Goal: Information Seeking & Learning: Learn about a topic

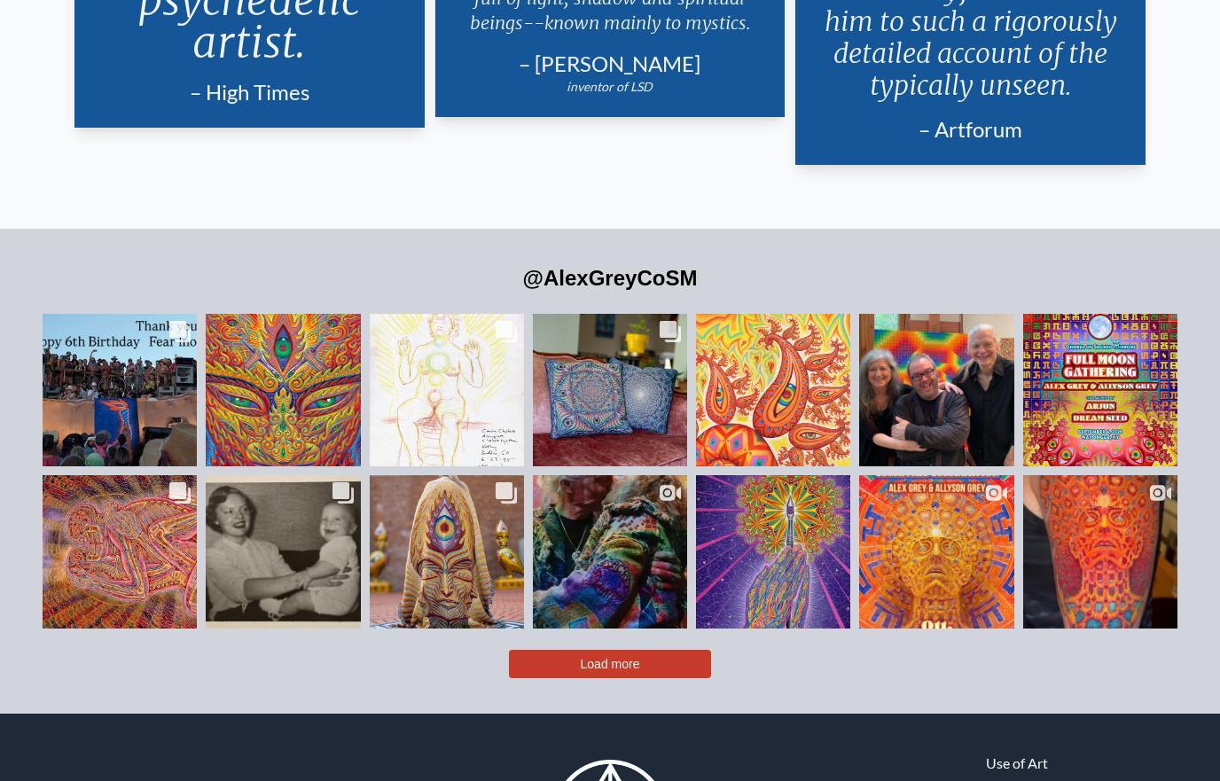
scroll to position [3893, 0]
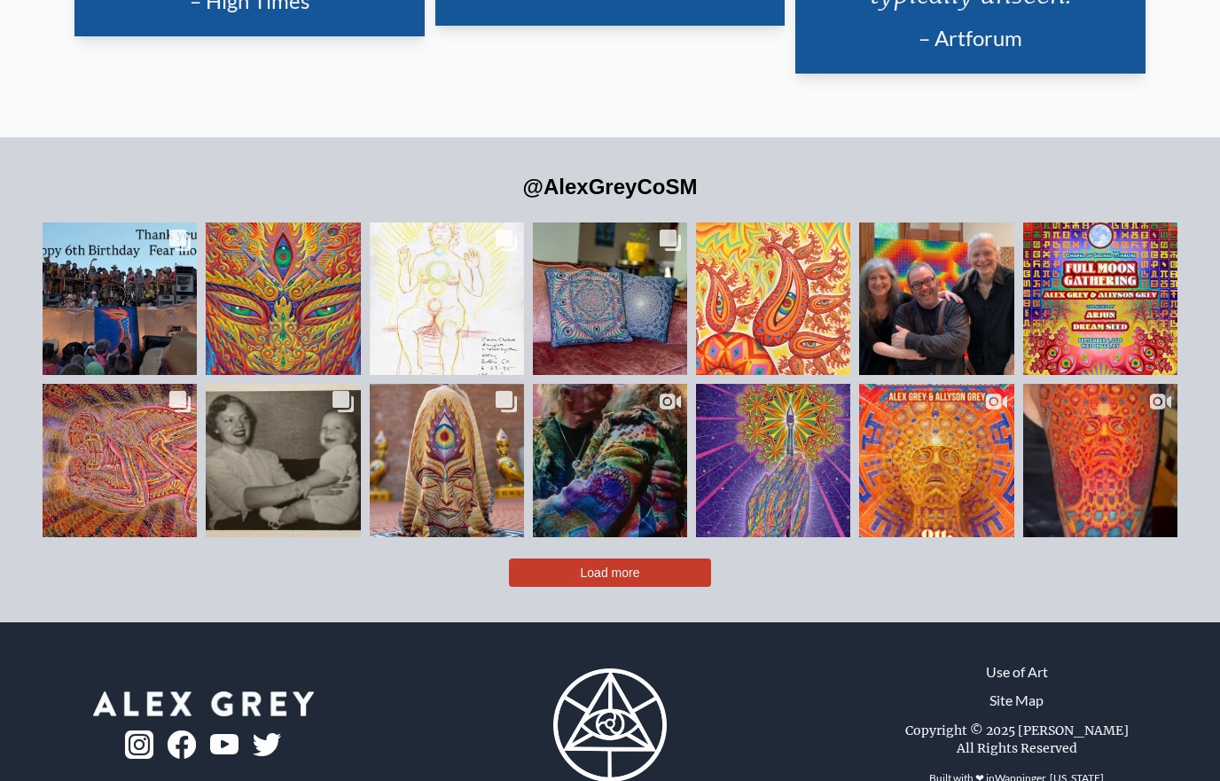
click at [964, 509] on div "Autumnal Equinox Celestial Celebration 🗓 [DATE] 📍 @chapelofsacredmirrors 🎶 Musi…" at bounding box center [936, 484] width 125 height 50
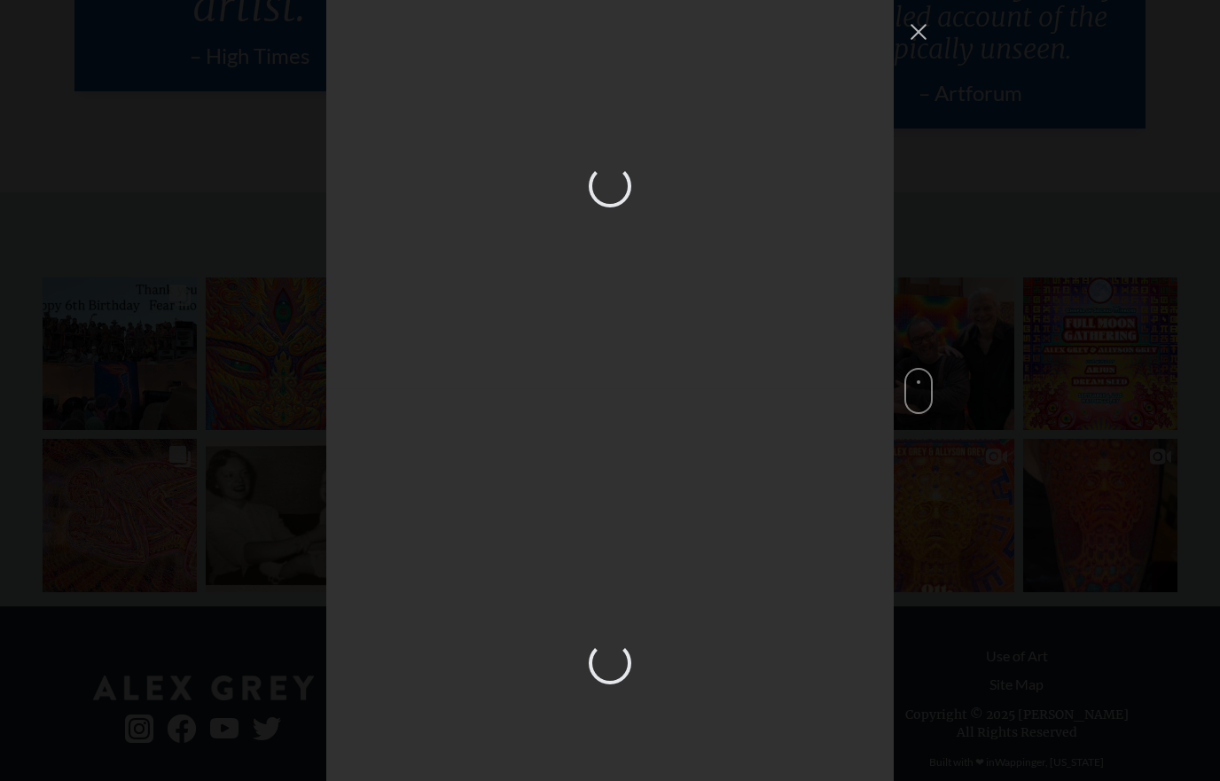
scroll to position [3836, 0]
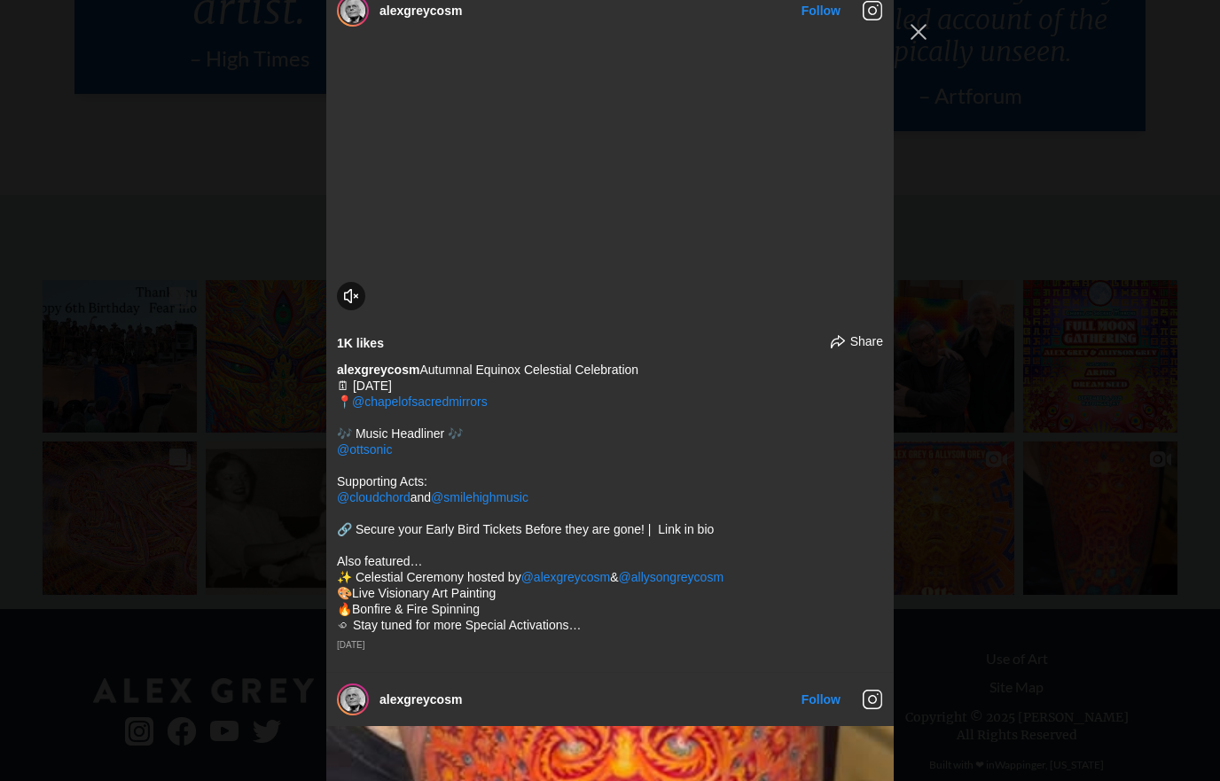
click at [1140, 291] on div "alexgreycosm Follow" at bounding box center [610, 390] width 1220 height 781
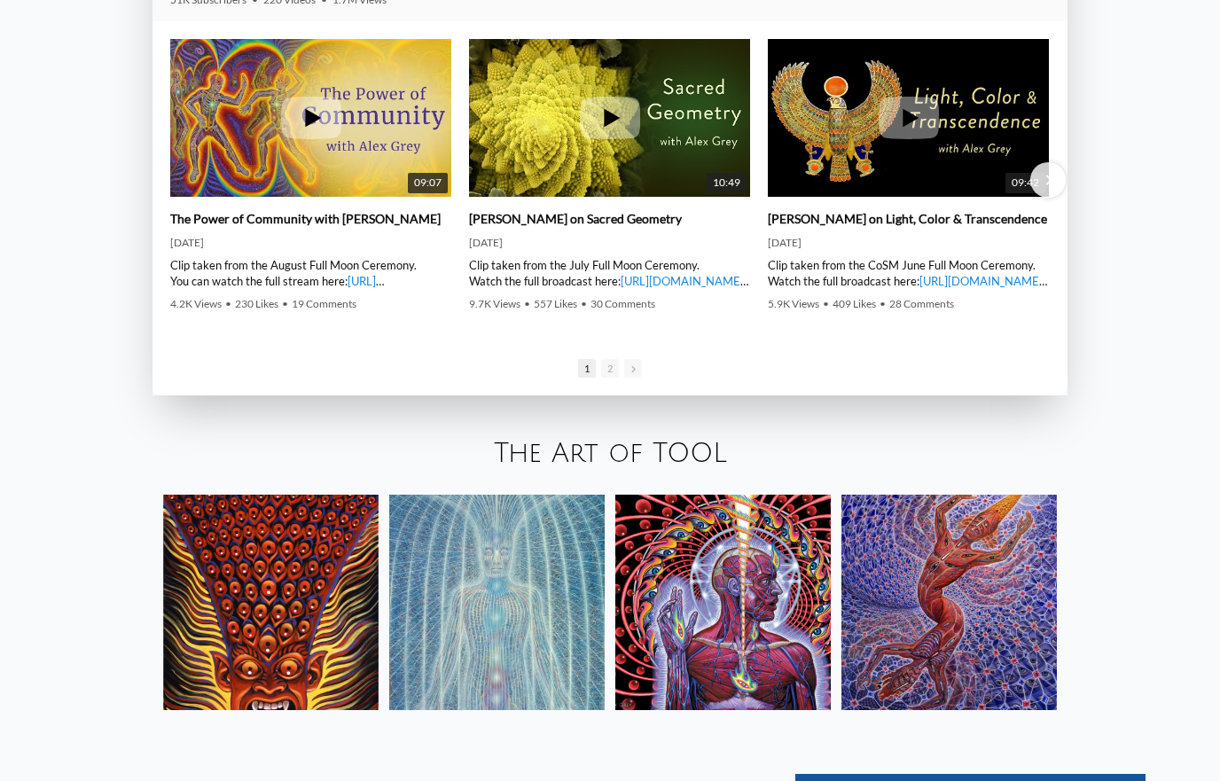
scroll to position [2812, 0]
